Goal: Information Seeking & Learning: Find specific fact

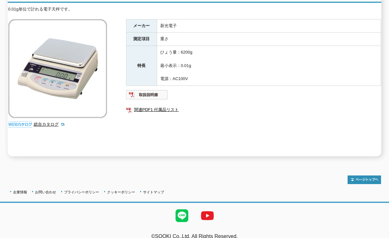
drag, startPoint x: 199, startPoint y: 74, endPoint x: 204, endPoint y: 38, distance: 36.7
click at [204, 38] on tbody "メーカー 新光電子 測定項目 重さ 特長 ひょう量：6200g 最小表示：0.01g 電源：AC100V" at bounding box center [253, 52] width 255 height 67
click at [204, 38] on td "重さ" at bounding box center [269, 39] width 224 height 13
drag, startPoint x: 178, startPoint y: 48, endPoint x: 161, endPoint y: 48, distance: 16.6
click at [161, 48] on td "ひょう量：6200g 最小表示：0.01g 電源：AC100V" at bounding box center [269, 66] width 224 height 40
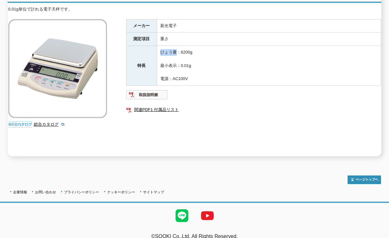
drag, startPoint x: 191, startPoint y: 74, endPoint x: 197, endPoint y: 42, distance: 32.5
click at [197, 46] on td "ひょう量：6200g 最小表示：0.01g 電源：AC100V" at bounding box center [269, 66] width 224 height 40
drag, startPoint x: 197, startPoint y: 42, endPoint x: 193, endPoint y: 74, distance: 32.2
click at [193, 74] on td "ひょう量：6200g 最小表示：0.01g 電源：AC100V" at bounding box center [269, 66] width 224 height 40
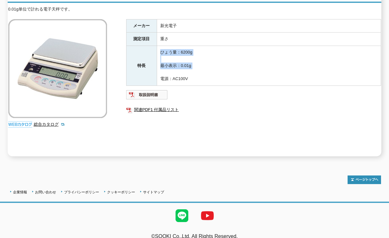
click at [193, 76] on td "ひょう量：6200g 最小表示：0.01g 電源：AC100V" at bounding box center [269, 66] width 224 height 40
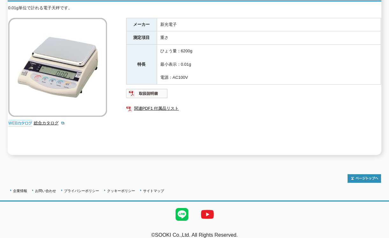
scroll to position [105, 0]
